Goal: Task Accomplishment & Management: Complete application form

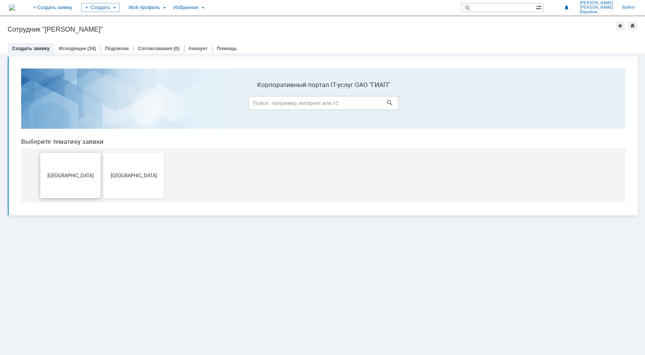
click at [70, 177] on span "[GEOGRAPHIC_DATA]" at bounding box center [71, 175] width 56 height 6
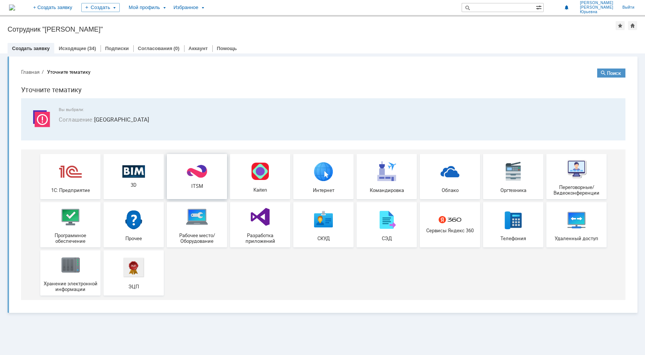
click at [199, 178] on img at bounding box center [197, 171] width 23 height 15
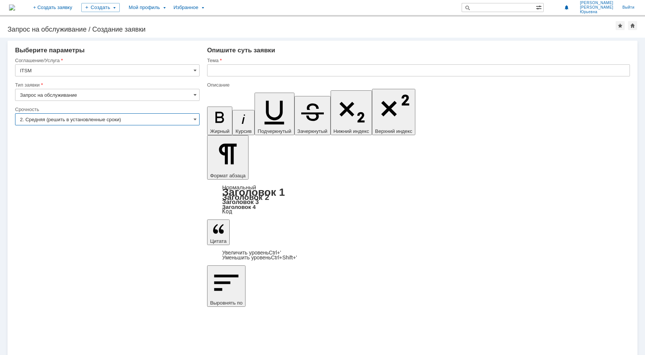
click at [192, 118] on input "2. Средняя (решить в установленные сроки)" at bounding box center [107, 119] width 185 height 12
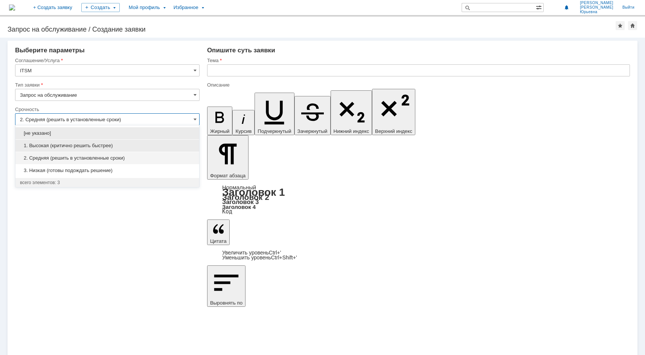
click at [71, 142] on div "1. Высокая (критично решить быстрее)" at bounding box center [107, 146] width 184 height 12
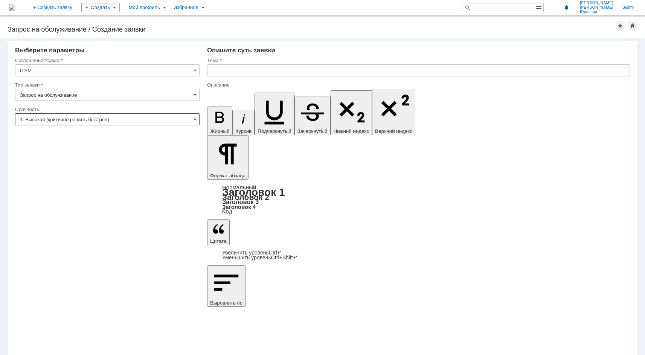
type input "1. Высокая (критично решить быстрее)"
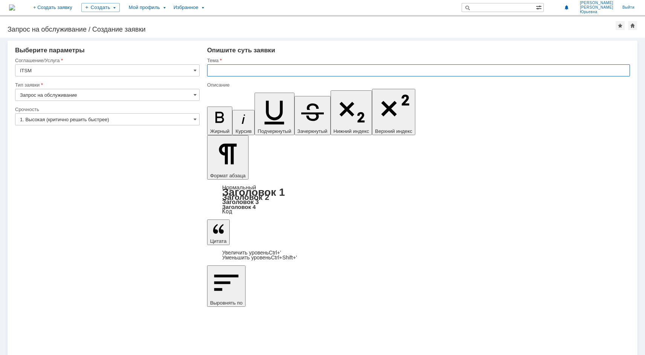
click at [232, 67] on input "text" at bounding box center [418, 70] width 423 height 12
drag, startPoint x: 226, startPoint y: 69, endPoint x: 210, endPoint y: 69, distance: 16.6
click at [210, 69] on input "Работа в" at bounding box center [418, 70] width 423 height 12
drag, startPoint x: 235, startPoint y: 71, endPoint x: 207, endPoint y: 70, distance: 27.9
click at [207, 70] on input "Работа в" at bounding box center [418, 70] width 423 height 12
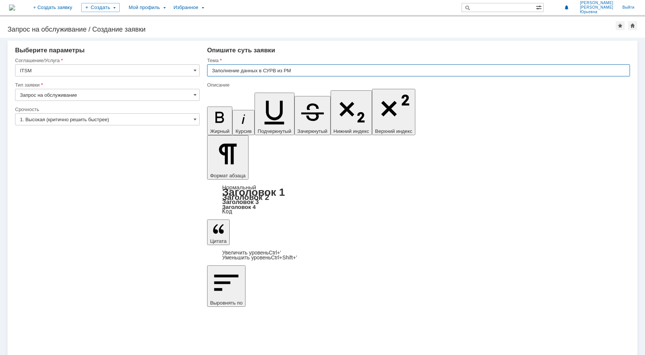
type input "Заполнение данных в СУРВ из РМ"
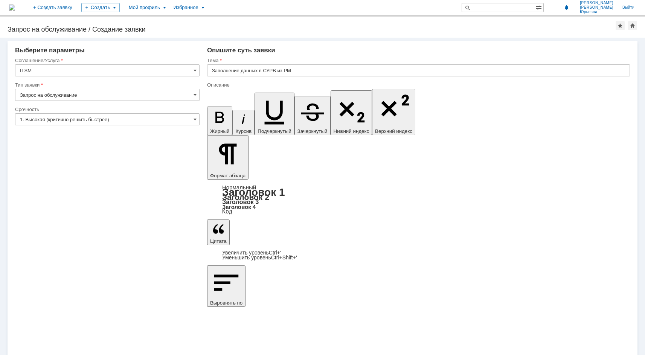
drag, startPoint x: 226, startPoint y: 2480, endPoint x: 254, endPoint y: 2480, distance: 27.9
drag, startPoint x: 224, startPoint y: 2479, endPoint x: 214, endPoint y: 2477, distance: 10.3
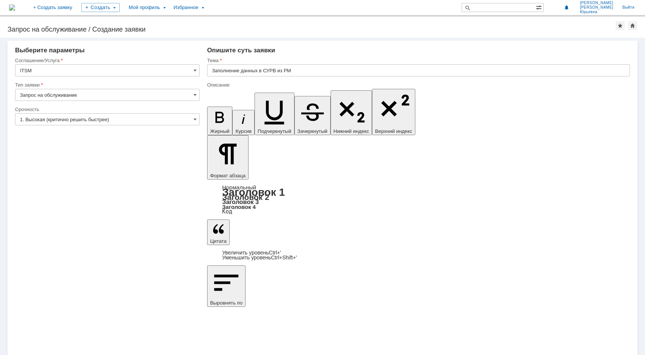
drag, startPoint x: 238, startPoint y: 2480, endPoint x: 246, endPoint y: 2481, distance: 7.6
